Goal: Task Accomplishment & Management: Manage account settings

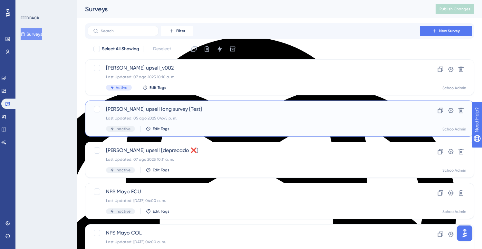
click at [222, 110] on span "[PERSON_NAME] upsell long survey [Test]" at bounding box center [254, 109] width 296 height 8
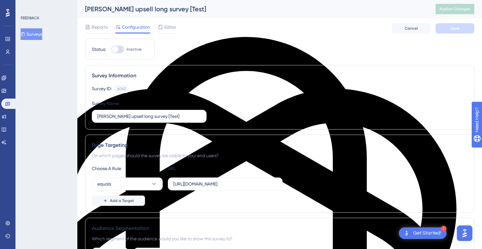
click at [41, 33] on button "Surveys" at bounding box center [32, 34] width 22 height 12
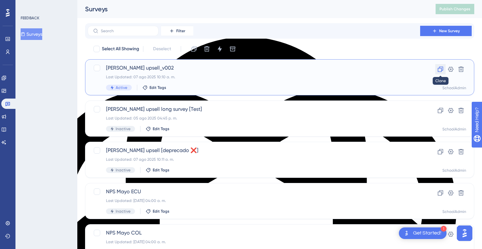
click at [441, 69] on icon at bounding box center [440, 69] width 6 height 6
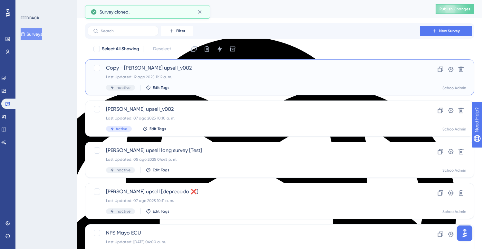
click at [163, 71] on span "Copy - Mattilda SIS upsell_v002" at bounding box center [254, 68] width 296 height 8
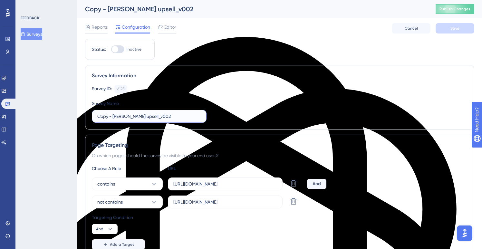
click at [125, 117] on input "Copy - Mattilda SIS upsell_v002" at bounding box center [149, 116] width 104 height 7
drag, startPoint x: 136, startPoint y: 116, endPoint x: 87, endPoint y: 116, distance: 48.7
click at [87, 116] on div "Survey Information Survey ID: 6125 Copy Survey Name Test integración []" at bounding box center [279, 97] width 389 height 64
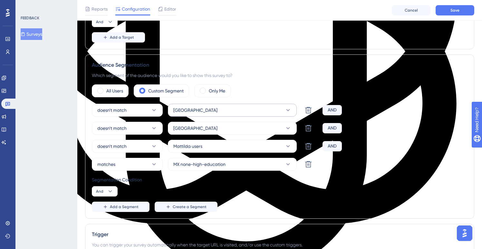
scroll to position [222, 0]
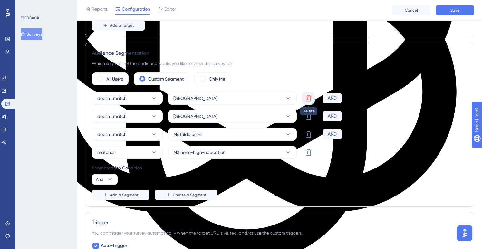
type input "[Test integración] - Ramón"
click at [308, 100] on icon at bounding box center [309, 98] width 8 height 8
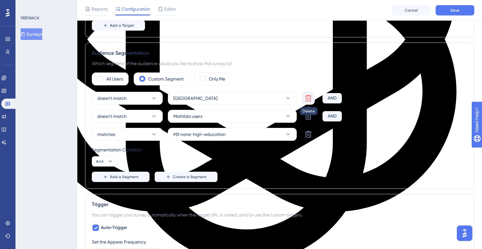
click at [308, 99] on icon at bounding box center [308, 98] width 6 height 6
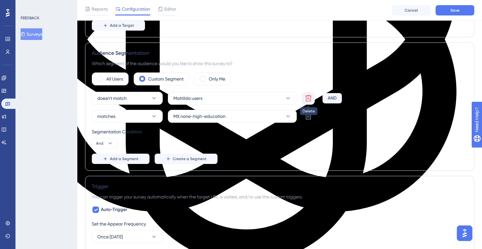
click at [308, 96] on icon at bounding box center [309, 98] width 8 height 8
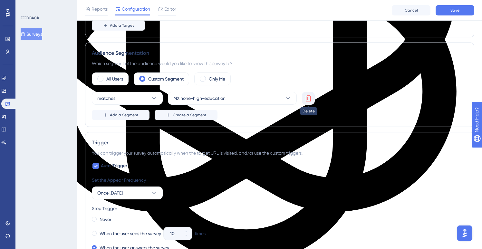
click at [308, 100] on icon at bounding box center [309, 98] width 8 height 8
click at [101, 79] on span at bounding box center [100, 79] width 6 height 6
click at [105, 77] on input "radio" at bounding box center [105, 77] width 0 height 0
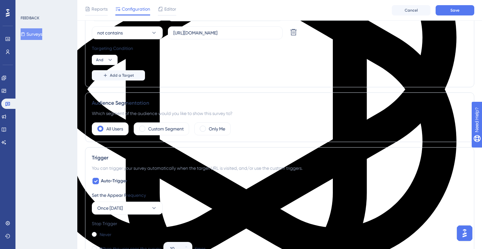
scroll to position [171, 0]
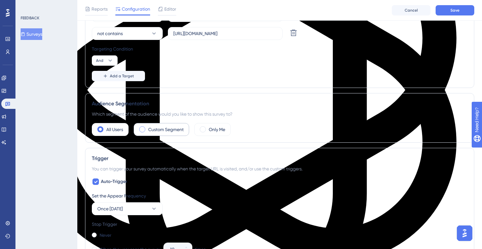
click at [166, 132] on label "Custom Segment" at bounding box center [165, 130] width 35 height 8
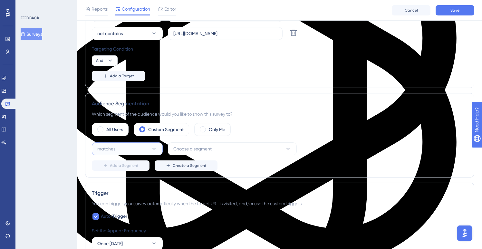
click at [153, 151] on icon at bounding box center [154, 149] width 6 height 6
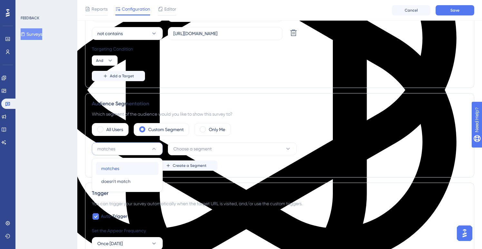
click at [122, 171] on div "matches matches" at bounding box center [127, 168] width 52 height 13
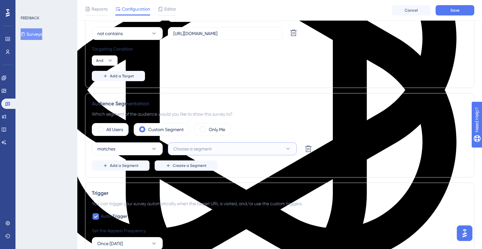
click at [290, 150] on icon at bounding box center [288, 149] width 6 height 6
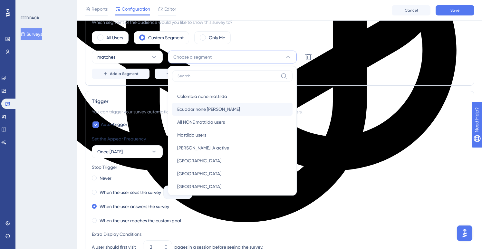
scroll to position [147, 0]
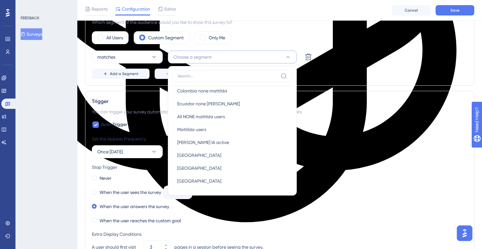
click at [333, 78] on div "Add a Segment Create a Segment" at bounding box center [280, 74] width 376 height 10
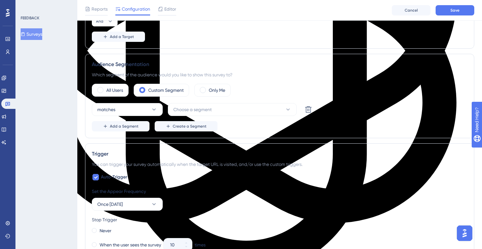
scroll to position [219, 0]
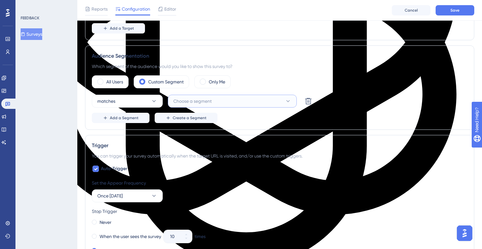
click at [191, 103] on span "Choose a segment" at bounding box center [192, 101] width 38 height 8
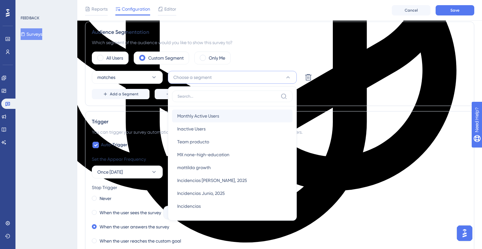
scroll to position [0, 0]
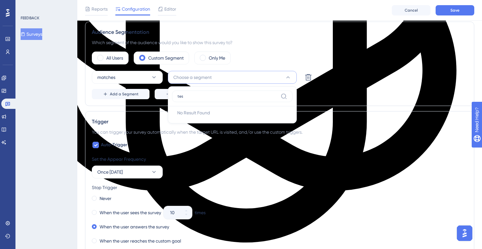
type input "tes"
click at [365, 67] on div "All Users Custom Segment Only Me matches Choose a segment tes No Result Found N…" at bounding box center [280, 76] width 376 height 48
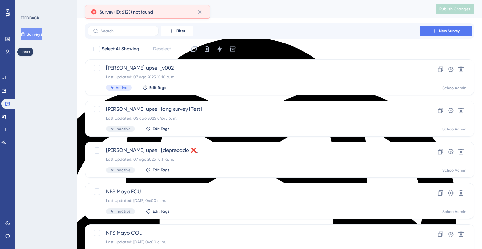
click at [8, 53] on icon at bounding box center [8, 52] width 4 height 5
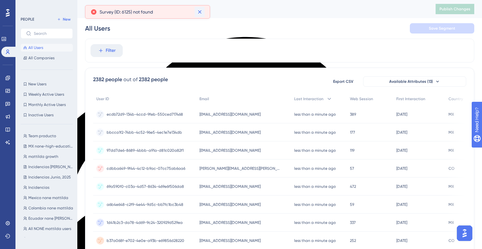
click at [202, 13] on icon at bounding box center [200, 12] width 6 height 6
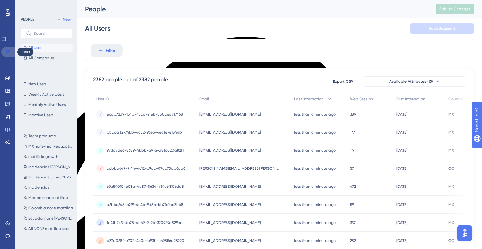
click at [9, 52] on icon at bounding box center [7, 51] width 5 height 5
click at [114, 50] on span "Filter" at bounding box center [111, 51] width 10 height 8
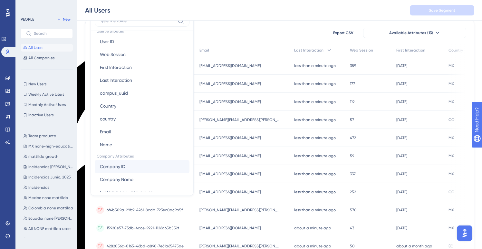
scroll to position [294, 0]
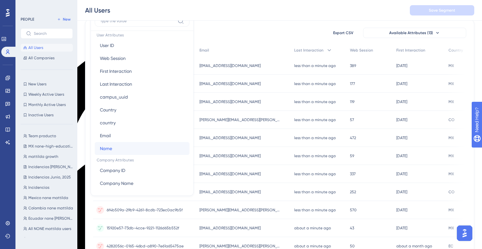
click at [117, 147] on button "Name Name" at bounding box center [142, 148] width 95 height 13
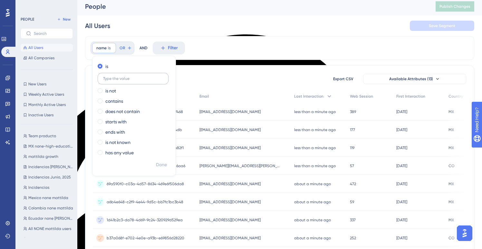
scroll to position [0, 0]
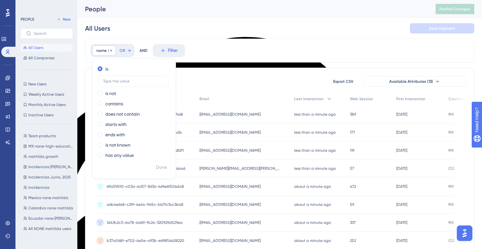
click at [104, 53] on span "name" at bounding box center [101, 50] width 10 height 5
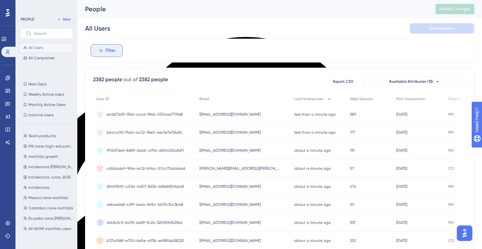
click at [103, 52] on icon at bounding box center [101, 51] width 6 height 6
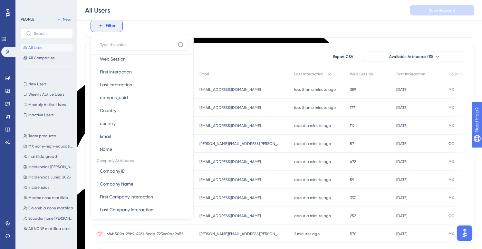
scroll to position [316, 0]
click at [112, 141] on button "Email Email" at bounding box center [142, 137] width 95 height 13
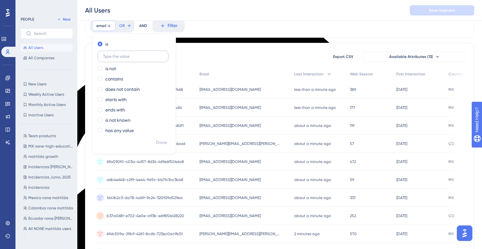
type input "r"
type input "[PERSON_NAME].[PERSON_NAME]"
click at [161, 142] on span "Done" at bounding box center [161, 143] width 11 height 8
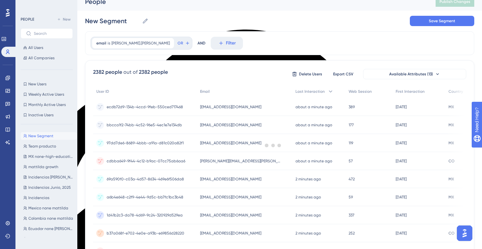
scroll to position [0, 0]
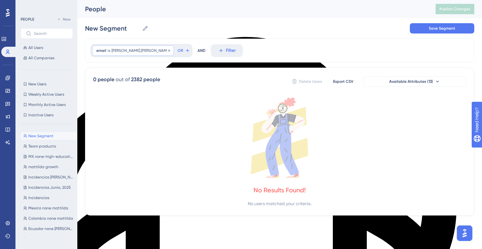
click at [113, 51] on span "[PERSON_NAME].[PERSON_NAME]" at bounding box center [141, 50] width 58 height 5
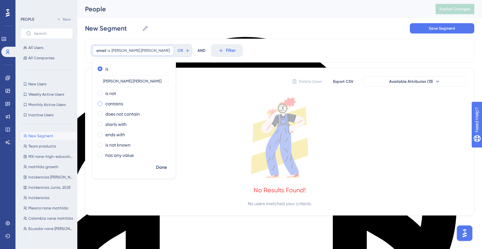
click at [101, 104] on span at bounding box center [100, 103] width 5 height 5
click at [104, 102] on input "radio" at bounding box center [104, 102] width 0 height 0
click at [160, 168] on span "Done" at bounding box center [161, 168] width 11 height 8
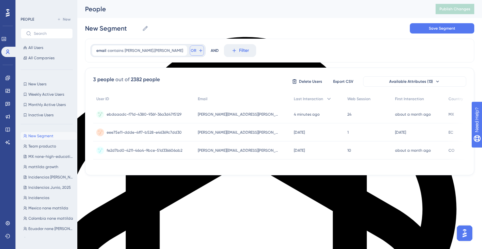
click at [191, 50] on span "OR" at bounding box center [193, 50] width 5 height 5
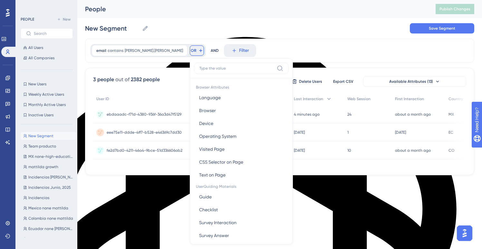
scroll to position [26, 0]
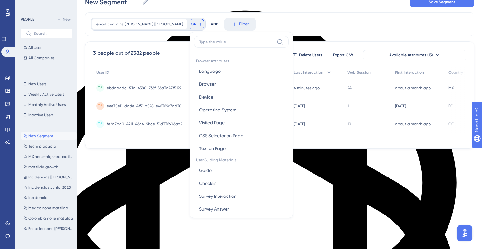
click at [200, 42] on input at bounding box center [237, 41] width 75 height 5
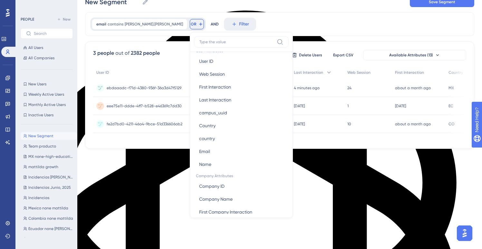
scroll to position [300, 0]
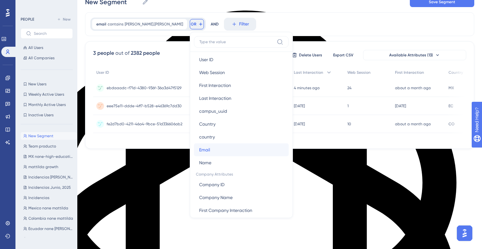
click at [199, 150] on span "Email" at bounding box center [204, 150] width 11 height 8
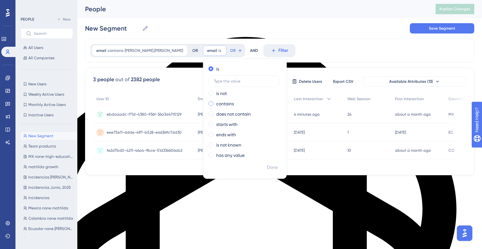
click at [209, 103] on span at bounding box center [211, 103] width 5 height 5
click at [215, 102] on input "radio" at bounding box center [215, 102] width 0 height 0
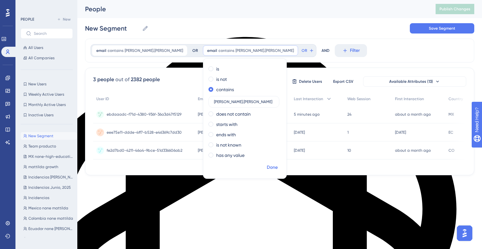
type input "[PERSON_NAME].[PERSON_NAME]"
click at [267, 166] on span "Done" at bounding box center [272, 168] width 11 height 8
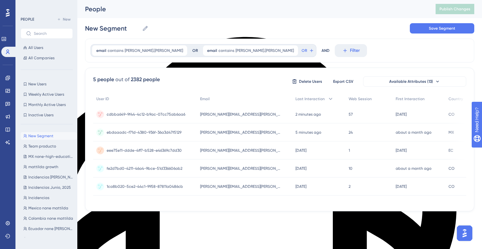
click at [279, 21] on div "New Segment New Segment Save Segment" at bounding box center [279, 28] width 389 height 21
click at [435, 31] on span "Save Segment" at bounding box center [442, 28] width 26 height 5
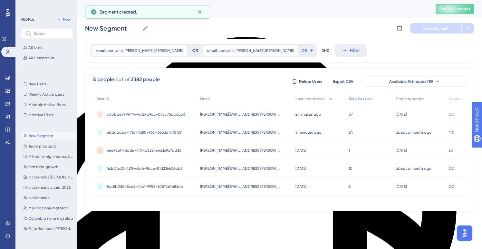
click at [106, 30] on input "New Segment" at bounding box center [112, 28] width 54 height 9
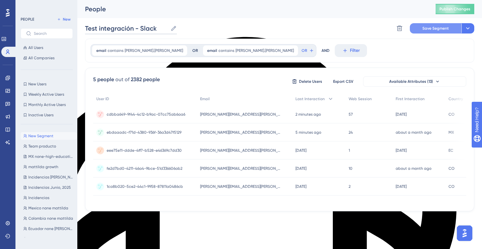
type input "Test integración - Slack"
click at [439, 29] on span "Save Segment" at bounding box center [436, 28] width 26 height 5
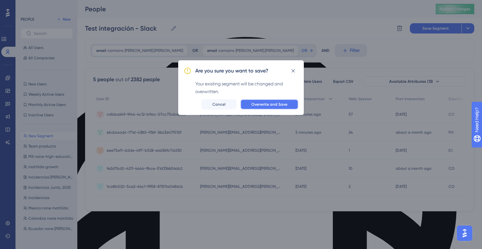
click at [275, 108] on button "Overwrite and Save" at bounding box center [269, 104] width 58 height 10
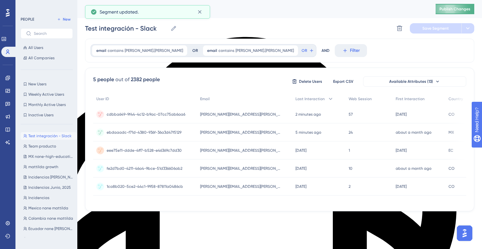
click at [455, 10] on span "Publish Changes" at bounding box center [455, 8] width 31 height 5
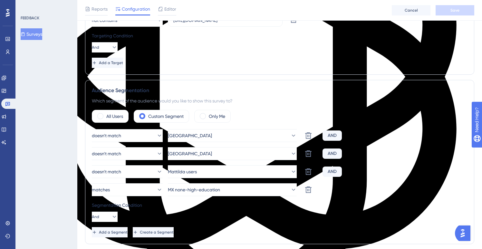
scroll to position [198, 0]
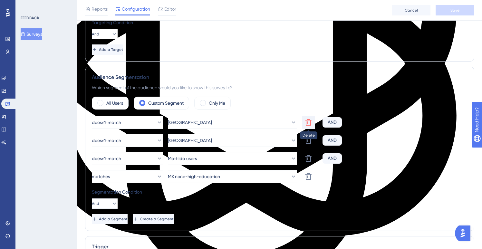
click at [310, 120] on icon at bounding box center [308, 122] width 6 height 6
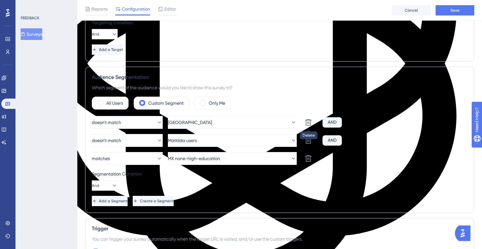
click at [310, 120] on icon at bounding box center [308, 122] width 6 height 6
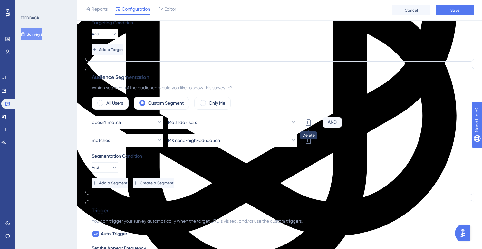
click at [310, 120] on icon at bounding box center [308, 122] width 6 height 6
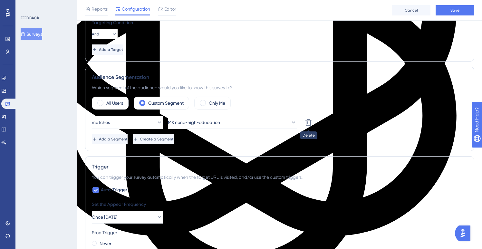
click at [310, 120] on icon at bounding box center [308, 122] width 6 height 6
click at [213, 127] on button "Choose a segment" at bounding box center [232, 122] width 129 height 13
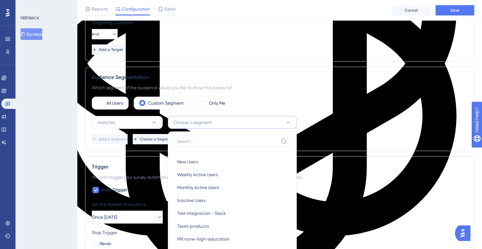
scroll to position [268, 0]
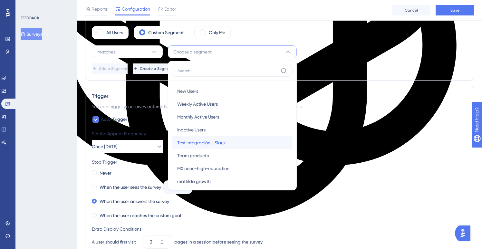
click at [210, 145] on span "Test integración - Slack" at bounding box center [201, 143] width 49 height 8
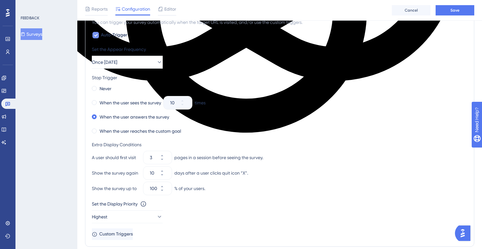
scroll to position [367, 0]
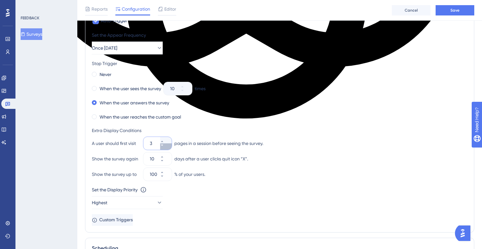
click at [169, 147] on button "3" at bounding box center [166, 146] width 12 height 6
click at [169, 147] on button "2" at bounding box center [166, 146] width 12 height 6
click at [164, 140] on icon at bounding box center [162, 142] width 4 height 4
type input "3"
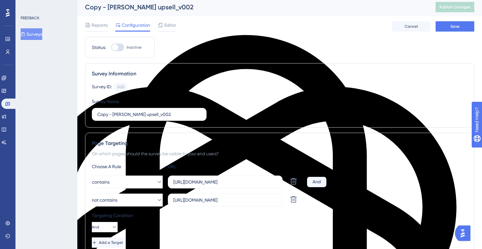
scroll to position [0, 0]
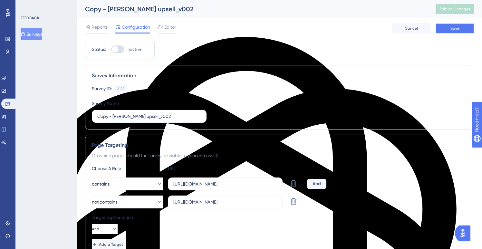
click at [458, 32] on button "Save" at bounding box center [455, 28] width 39 height 10
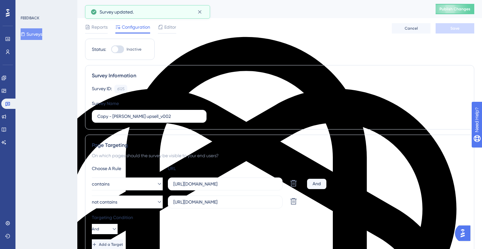
click at [116, 49] on div at bounding box center [115, 49] width 6 height 6
click at [111, 49] on input "Inactive" at bounding box center [111, 49] width 0 height 0
checkbox input "true"
click at [450, 28] on button "Save" at bounding box center [455, 28] width 39 height 10
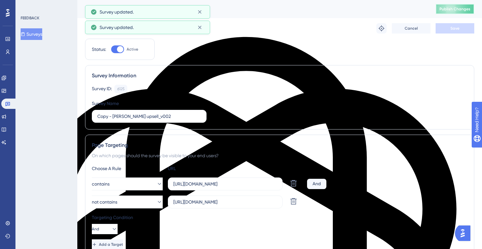
click at [456, 9] on span "Publish Changes" at bounding box center [455, 8] width 31 height 5
